Goal: Complete application form

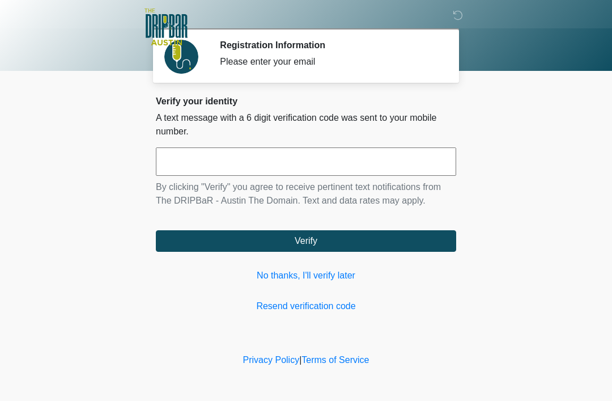
click at [235, 164] on input "text" at bounding box center [306, 161] width 300 height 28
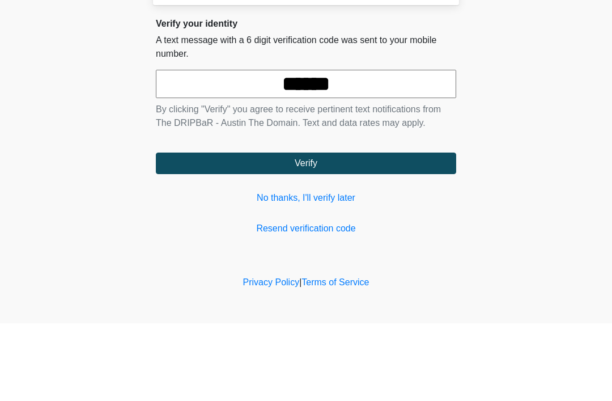
click at [323, 230] on button "Verify" at bounding box center [306, 241] width 300 height 22
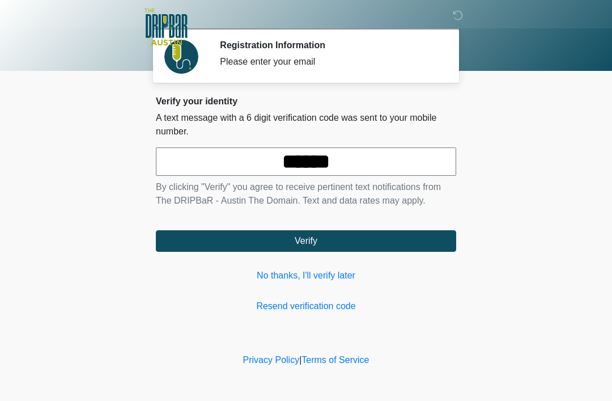
click at [379, 161] on input "******" at bounding box center [306, 161] width 300 height 28
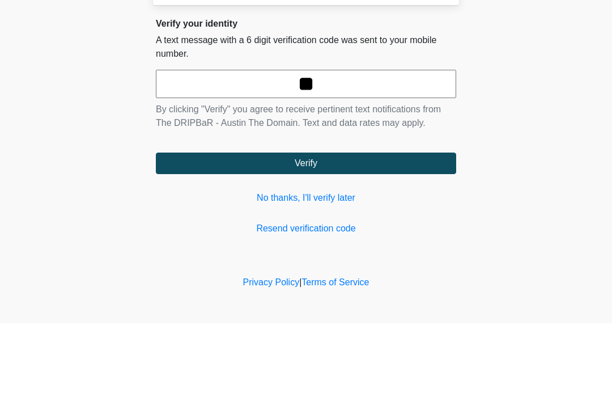
type input "*"
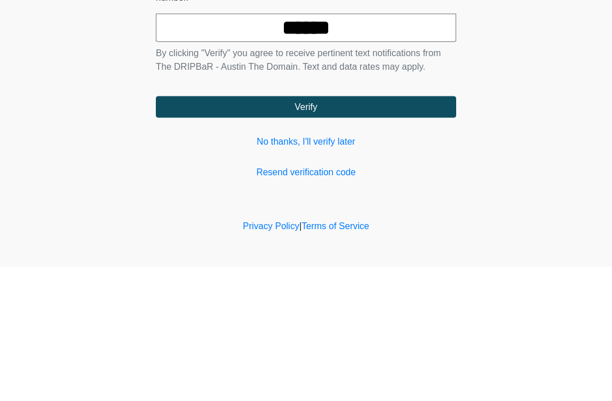
click at [363, 118] on div "Verify your identity A text message with a 6 digit verification code was sent t…" at bounding box center [306, 204] width 300 height 217
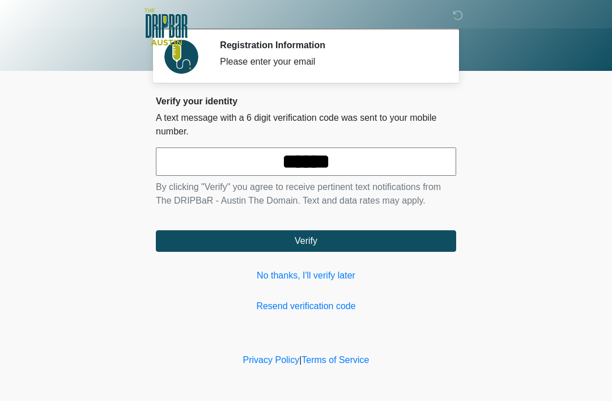
click at [374, 162] on input "******" at bounding box center [306, 161] width 300 height 28
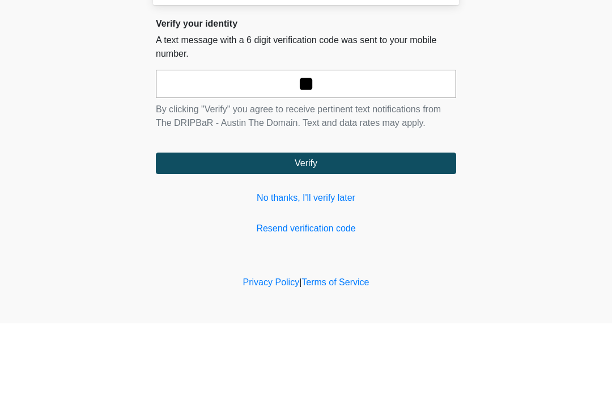
type input "*"
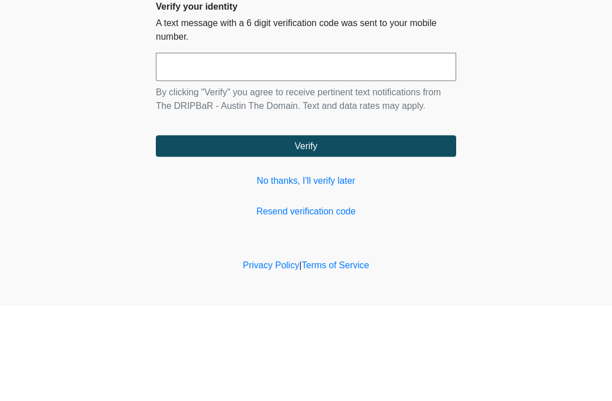
click at [334, 230] on button "Verify" at bounding box center [306, 241] width 300 height 22
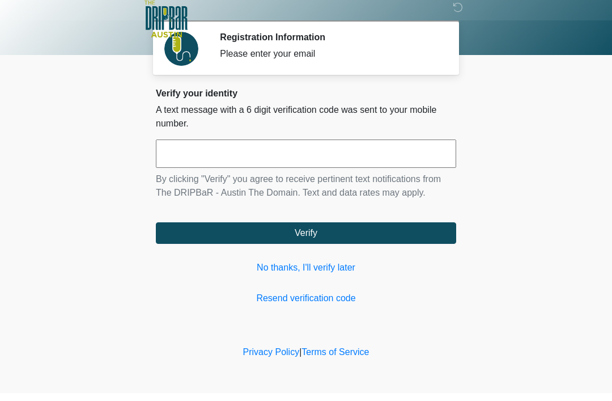
click at [395, 45] on div at bounding box center [298, 27] width 340 height 54
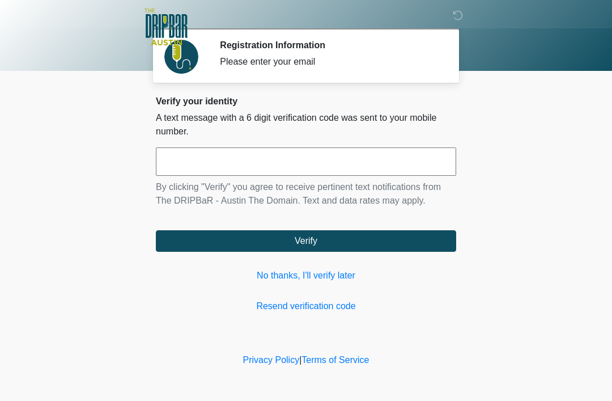
click at [395, 63] on div "Please enter your email" at bounding box center [329, 62] width 219 height 14
click at [394, 168] on input "text" at bounding box center [306, 161] width 300 height 28
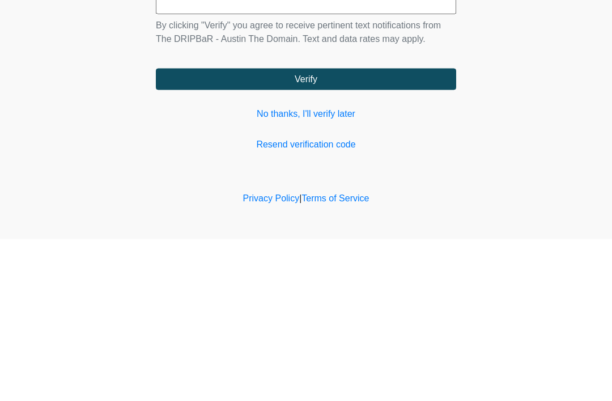
click at [353, 269] on link "No thanks, I'll verify later" at bounding box center [306, 276] width 300 height 14
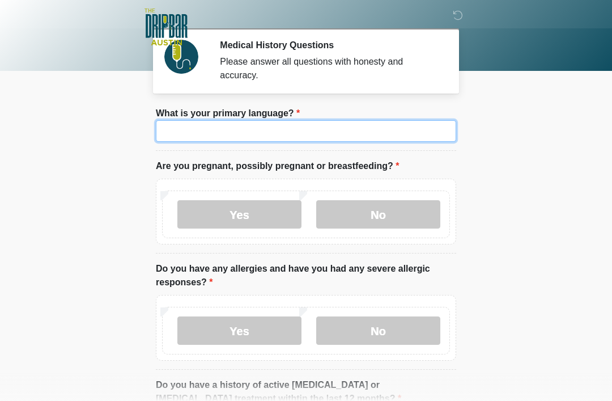
click at [284, 136] on input "What is your primary language?" at bounding box center [306, 131] width 300 height 22
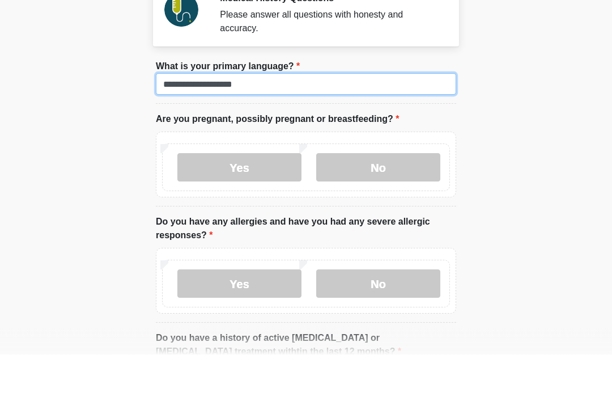
type input "**********"
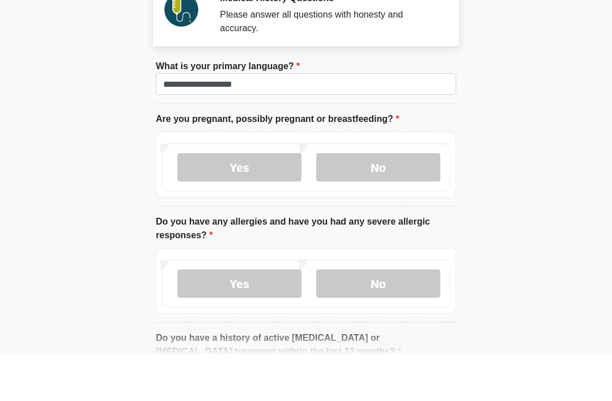
click at [398, 200] on label "No" at bounding box center [378, 214] width 124 height 28
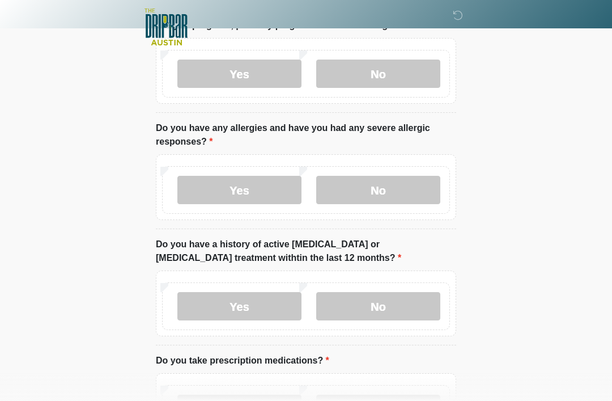
scroll to position [141, 0]
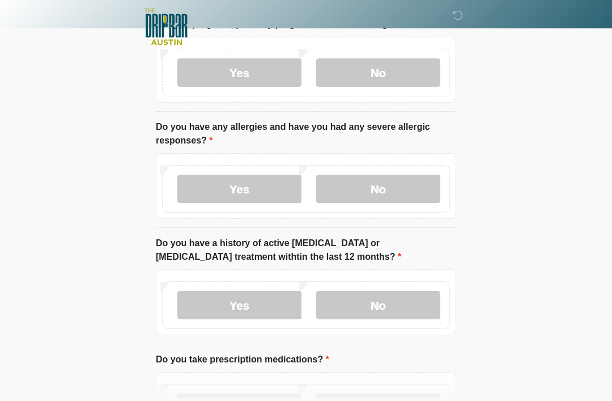
click at [402, 189] on label "No" at bounding box center [378, 189] width 124 height 28
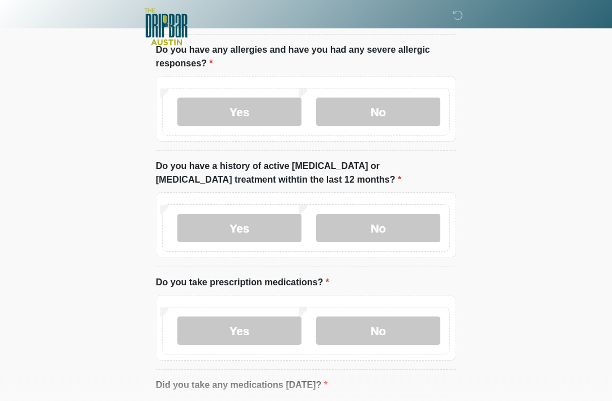
scroll to position [219, 0]
click at [401, 231] on label "No" at bounding box center [378, 228] width 124 height 28
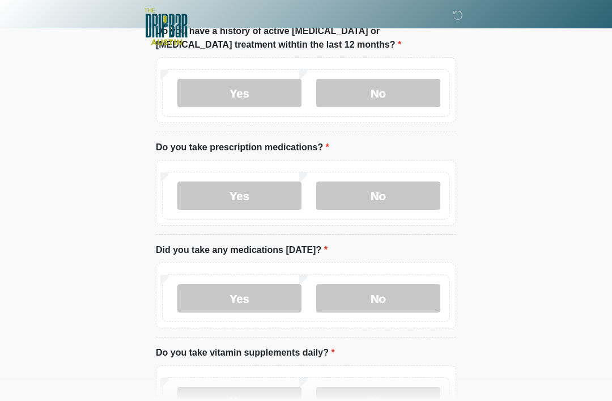
scroll to position [354, 0]
click at [402, 196] on label "No" at bounding box center [378, 195] width 124 height 28
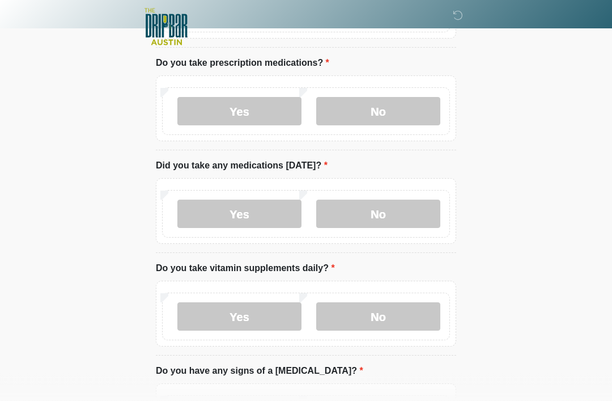
scroll to position [438, 0]
click at [405, 219] on label "No" at bounding box center [378, 213] width 124 height 28
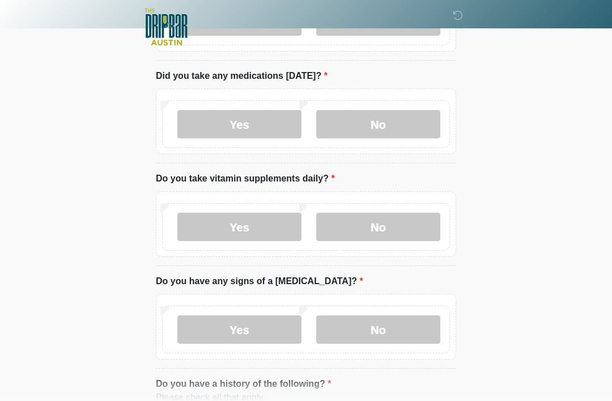
scroll to position [528, 0]
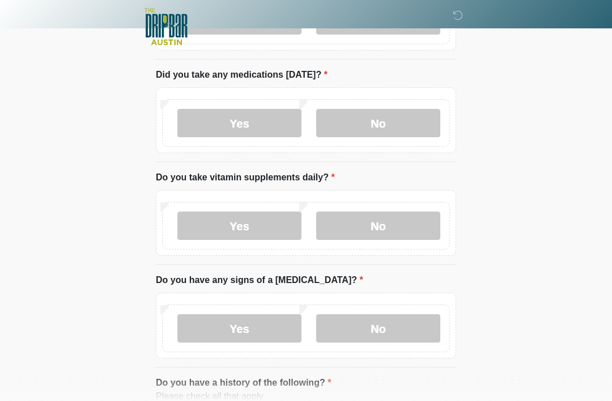
click at [409, 227] on label "No" at bounding box center [378, 226] width 124 height 28
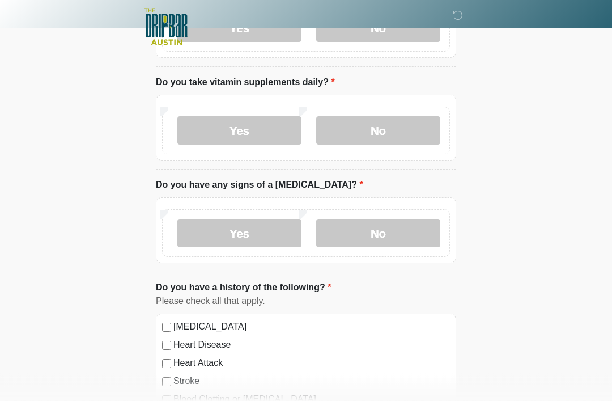
scroll to position [624, 0]
click at [409, 234] on label "No" at bounding box center [378, 233] width 124 height 28
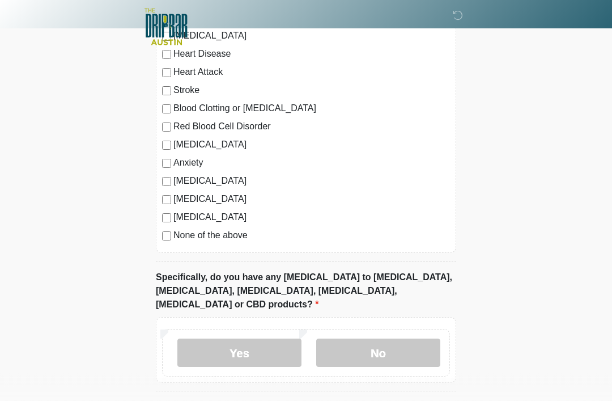
scroll to position [915, 0]
click at [184, 236] on label "None of the above" at bounding box center [311, 235] width 277 height 14
click at [386, 345] on label "No" at bounding box center [378, 352] width 124 height 28
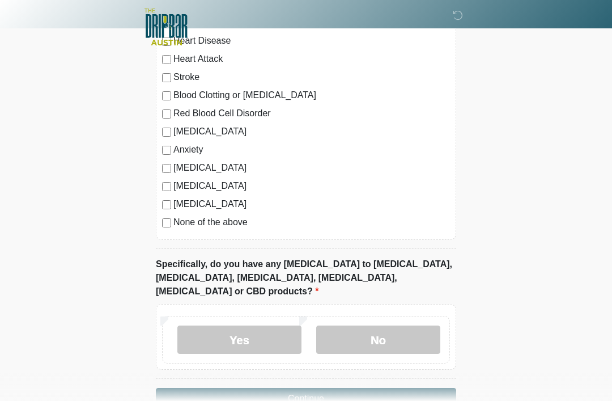
scroll to position [945, 0]
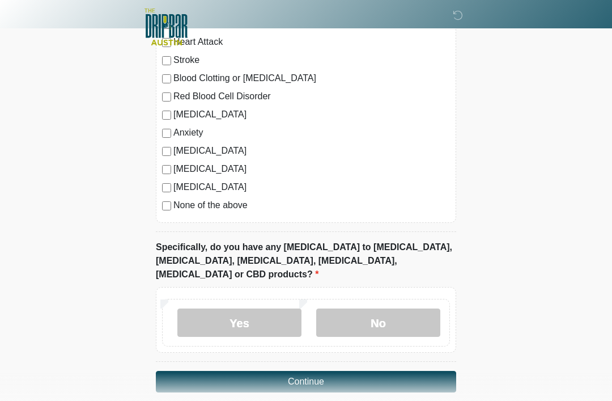
click at [337, 371] on button "Continue" at bounding box center [306, 382] width 300 height 22
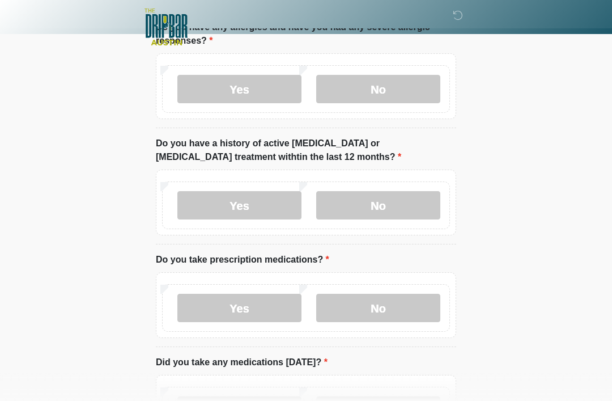
scroll to position [0, 0]
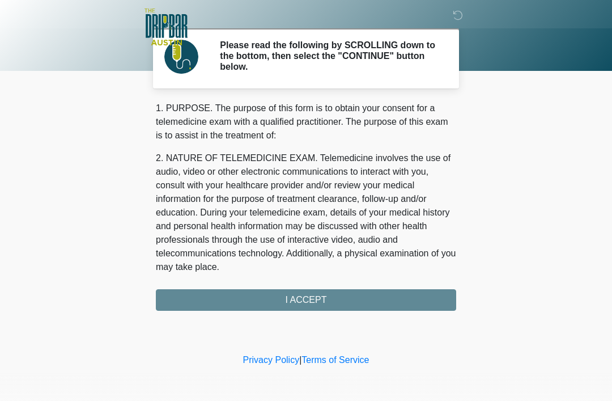
click at [341, 299] on div "1. PURPOSE. The purpose of this form is to obtain your consent for a telemedici…" at bounding box center [306, 205] width 300 height 209
click at [318, 300] on div "1. PURPOSE. The purpose of this form is to obtain your consent for a telemedici…" at bounding box center [306, 205] width 300 height 209
click at [331, 304] on div "1. PURPOSE. The purpose of this form is to obtain your consent for a telemedici…" at bounding box center [306, 205] width 300 height 209
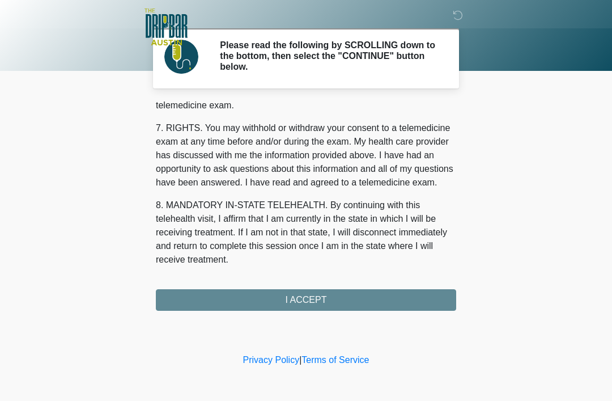
scroll to position [497, 0]
click at [307, 296] on button "I ACCEPT" at bounding box center [306, 300] width 300 height 22
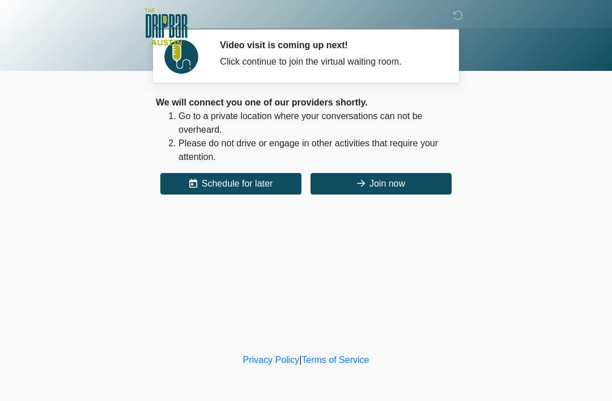
click at [379, 179] on button "Join now" at bounding box center [381, 184] width 141 height 22
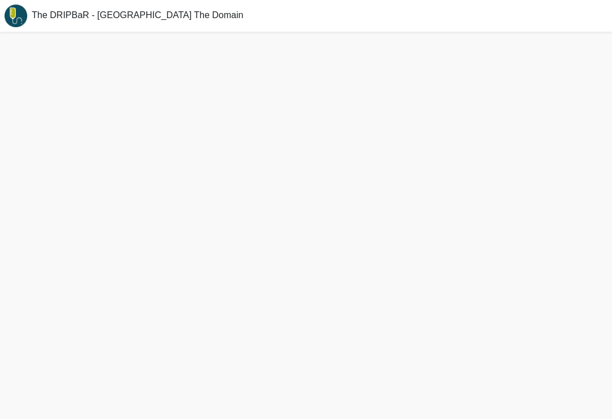
scroll to position [18, 0]
